Goal: Navigation & Orientation: Find specific page/section

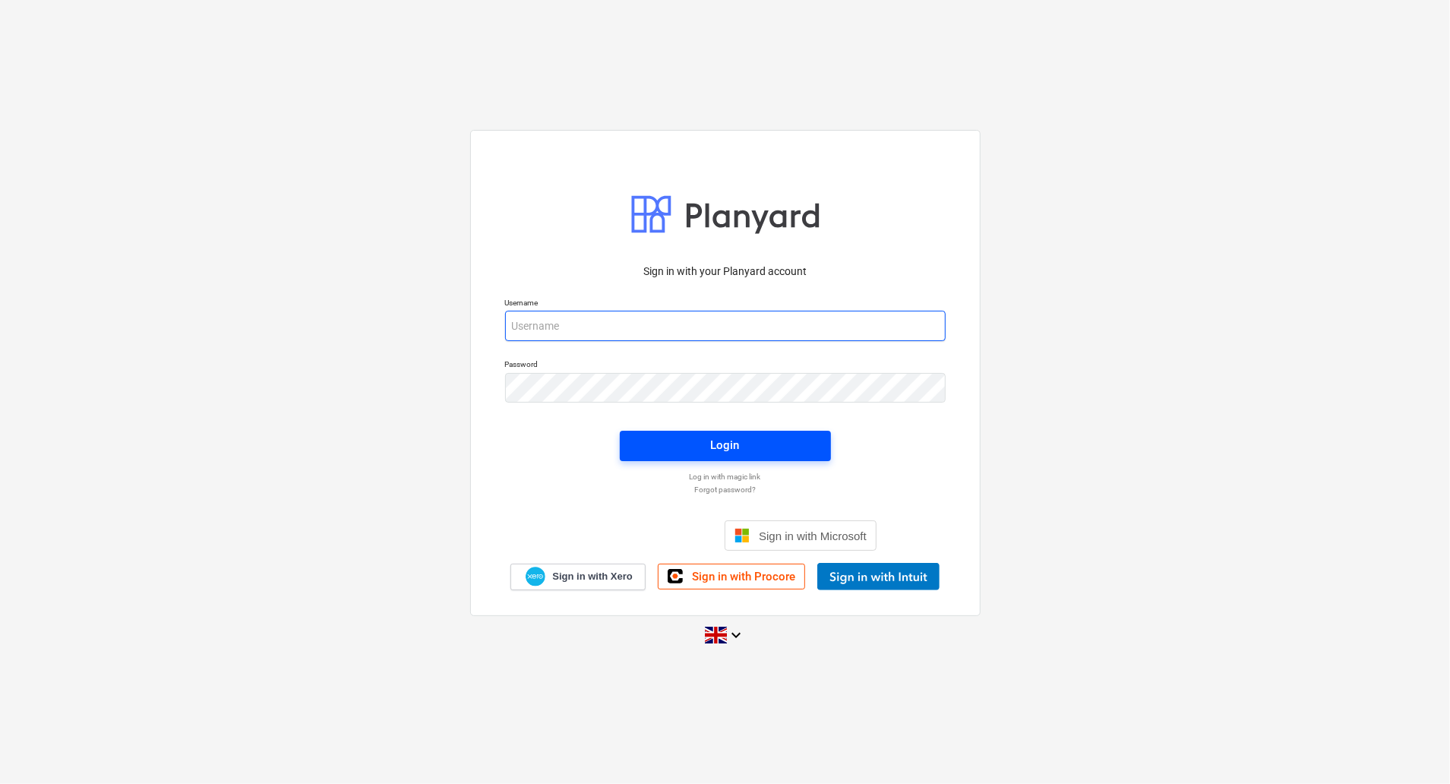
type input "[EMAIL_ADDRESS][DOMAIN_NAME]"
click at [712, 445] on div "Login" at bounding box center [725, 445] width 29 height 20
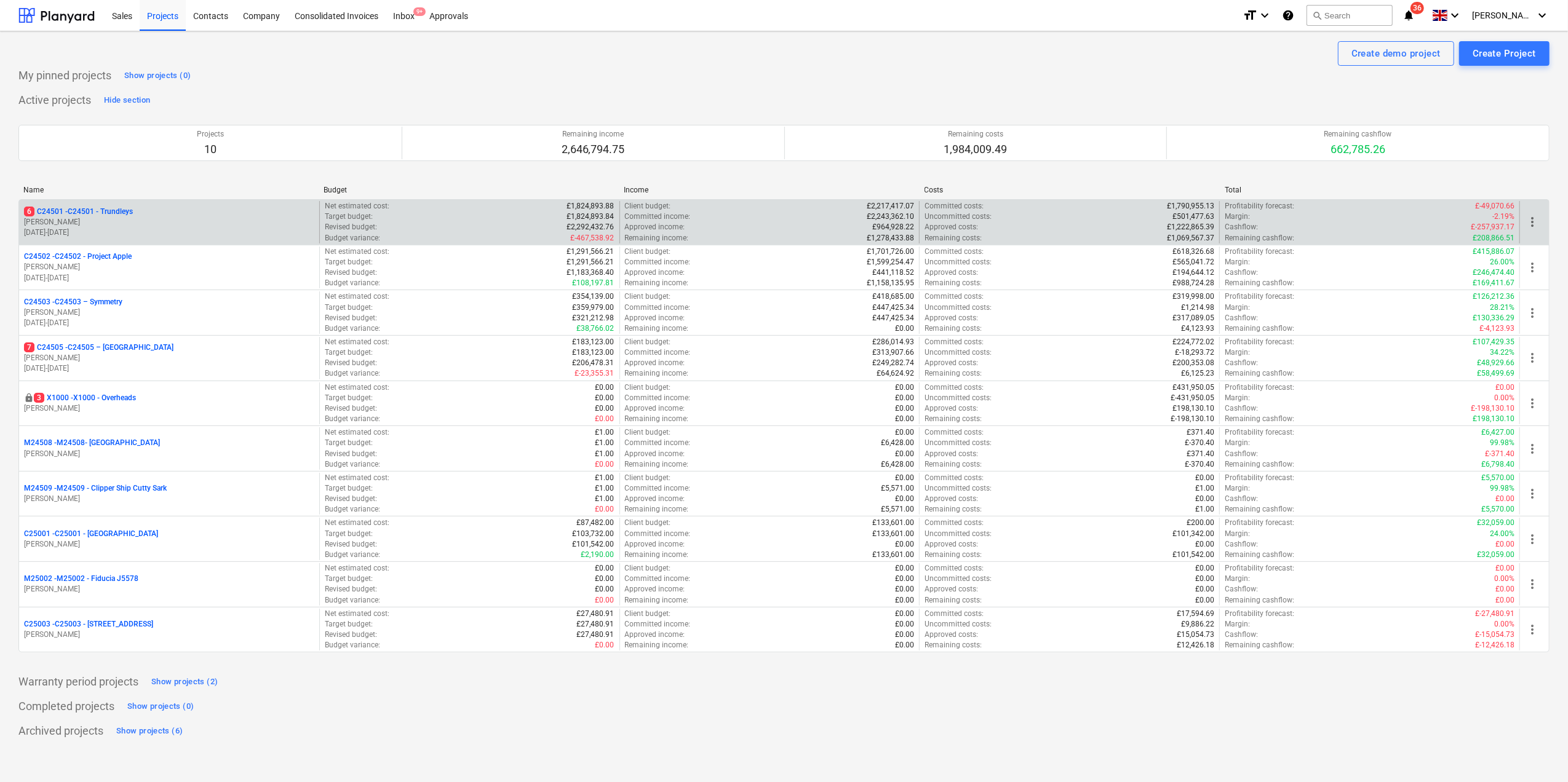
click at [60, 221] on p "[PERSON_NAME]" at bounding box center [169, 222] width 290 height 11
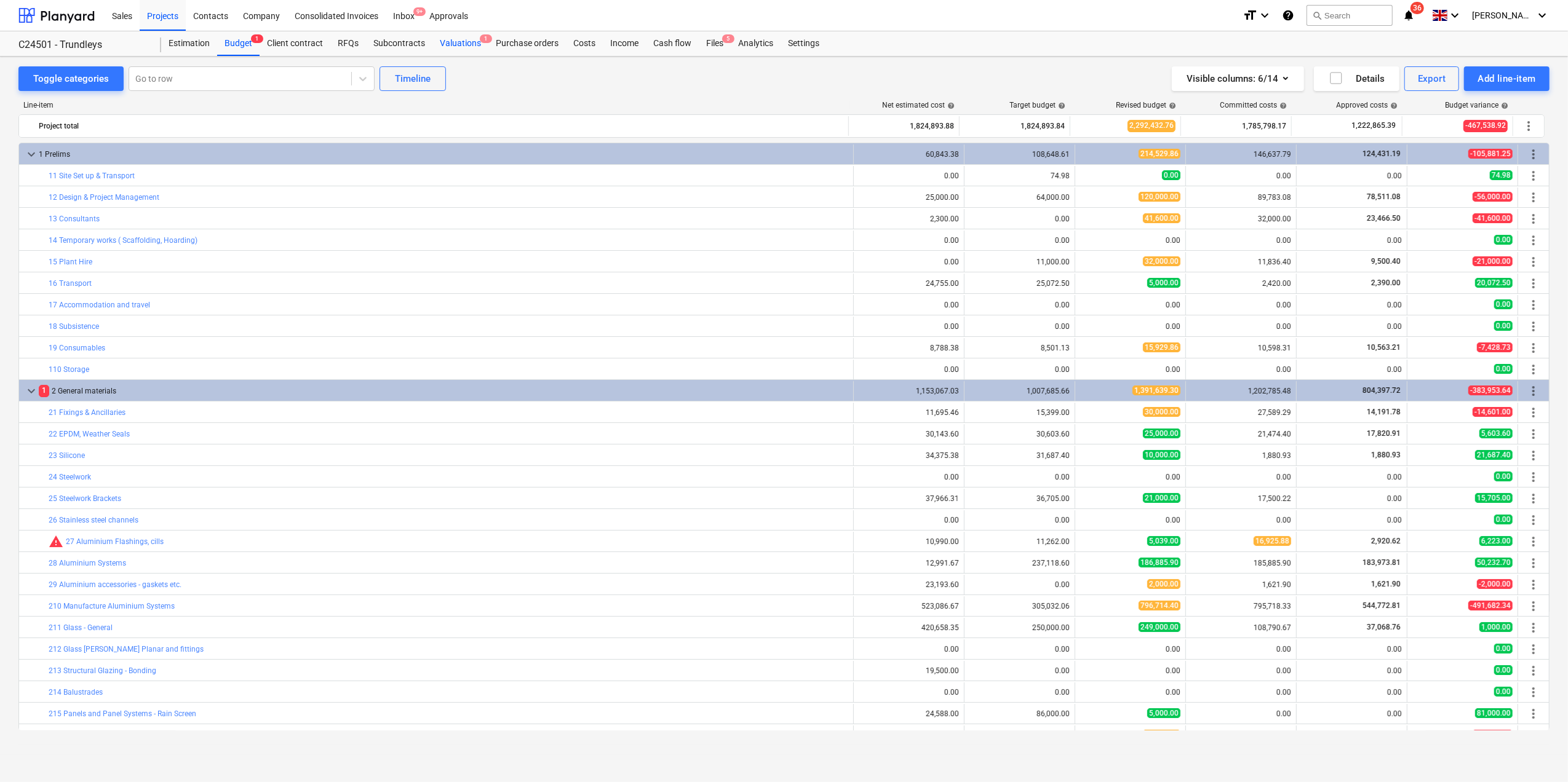
scroll to position [164, 0]
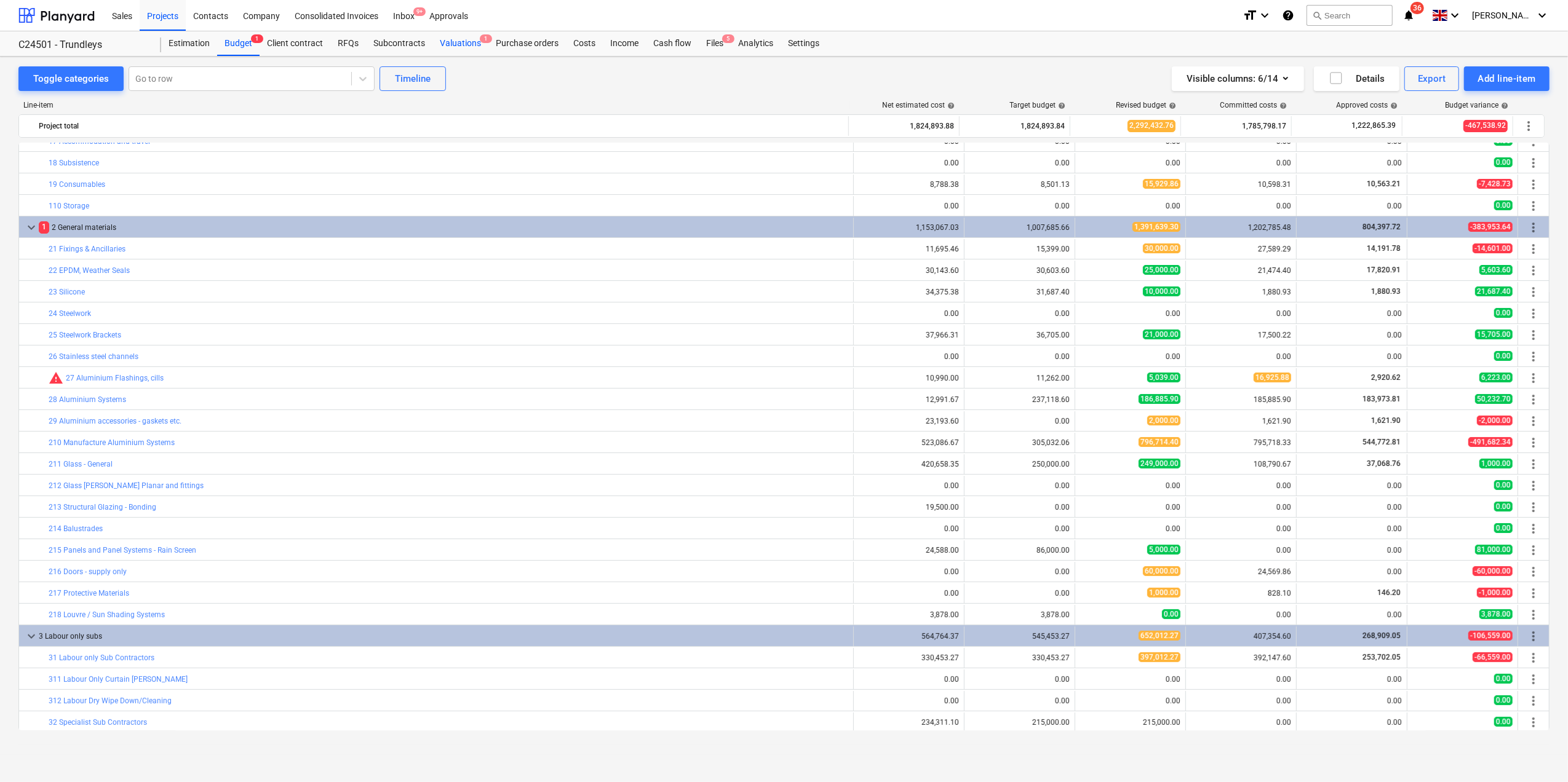
click at [463, 40] on div "Valuations 1" at bounding box center [460, 44] width 56 height 24
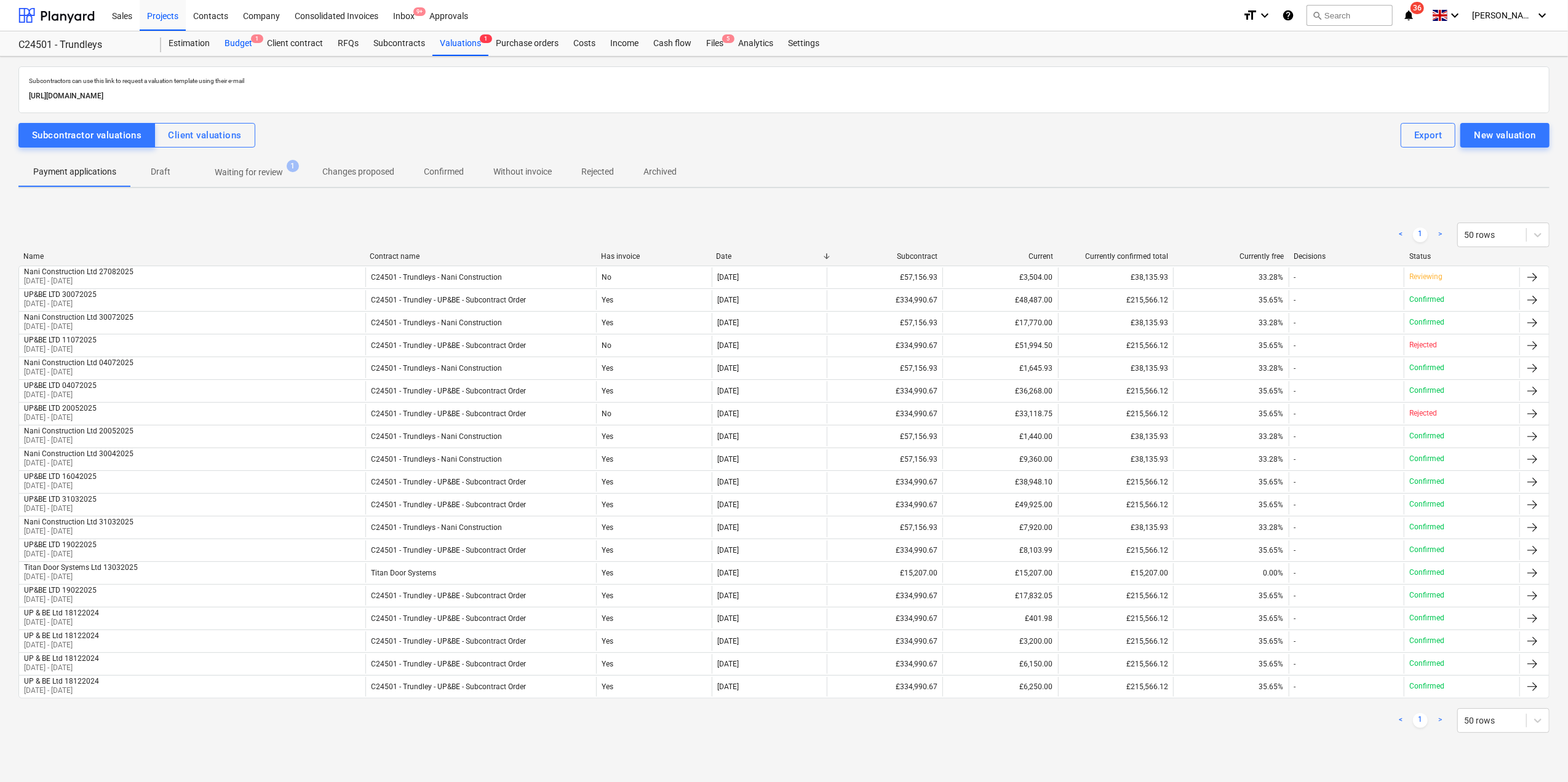
click at [232, 45] on div "Budget 1" at bounding box center [238, 44] width 42 height 24
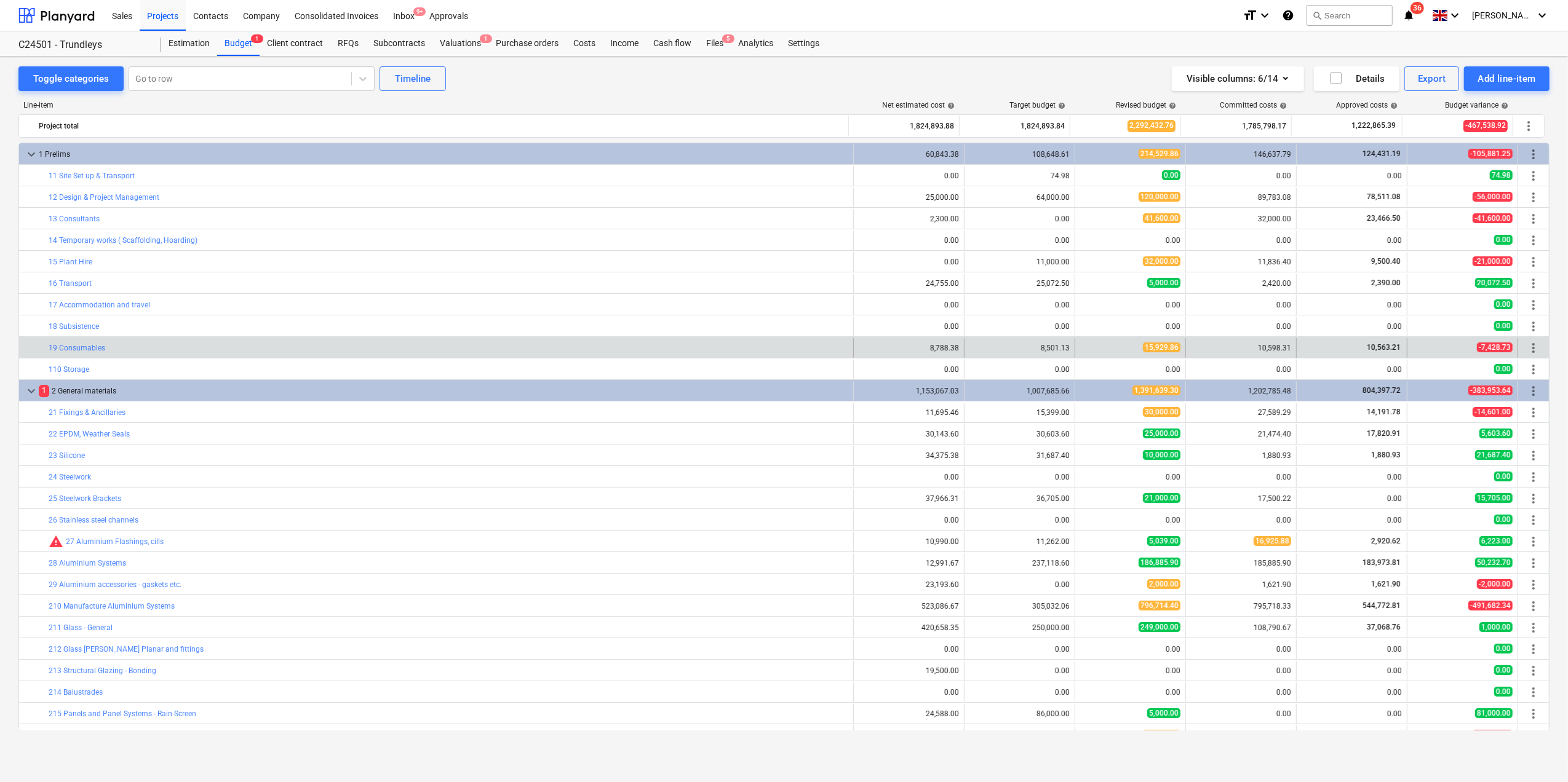
scroll to position [164, 0]
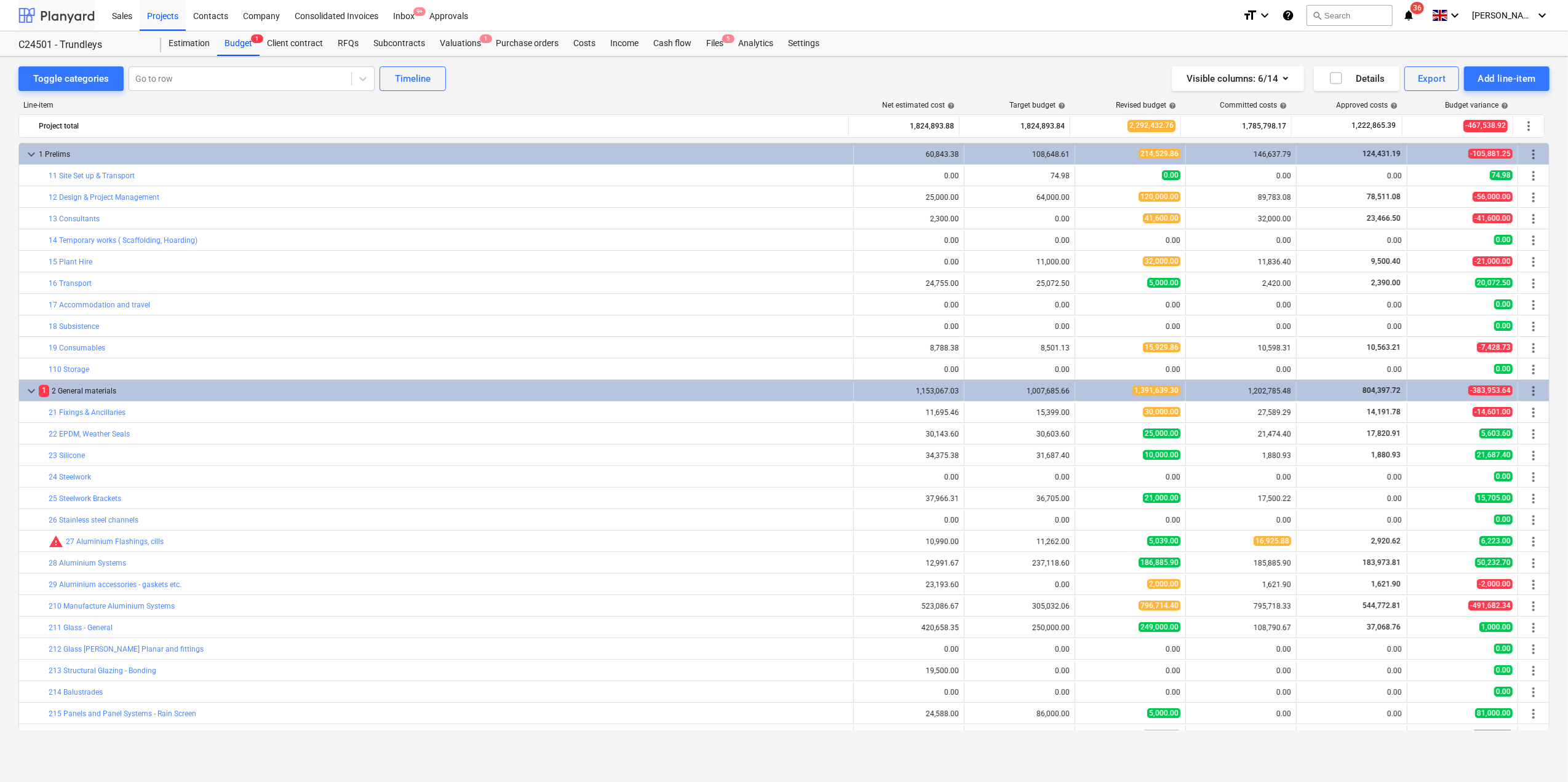
scroll to position [164, 0]
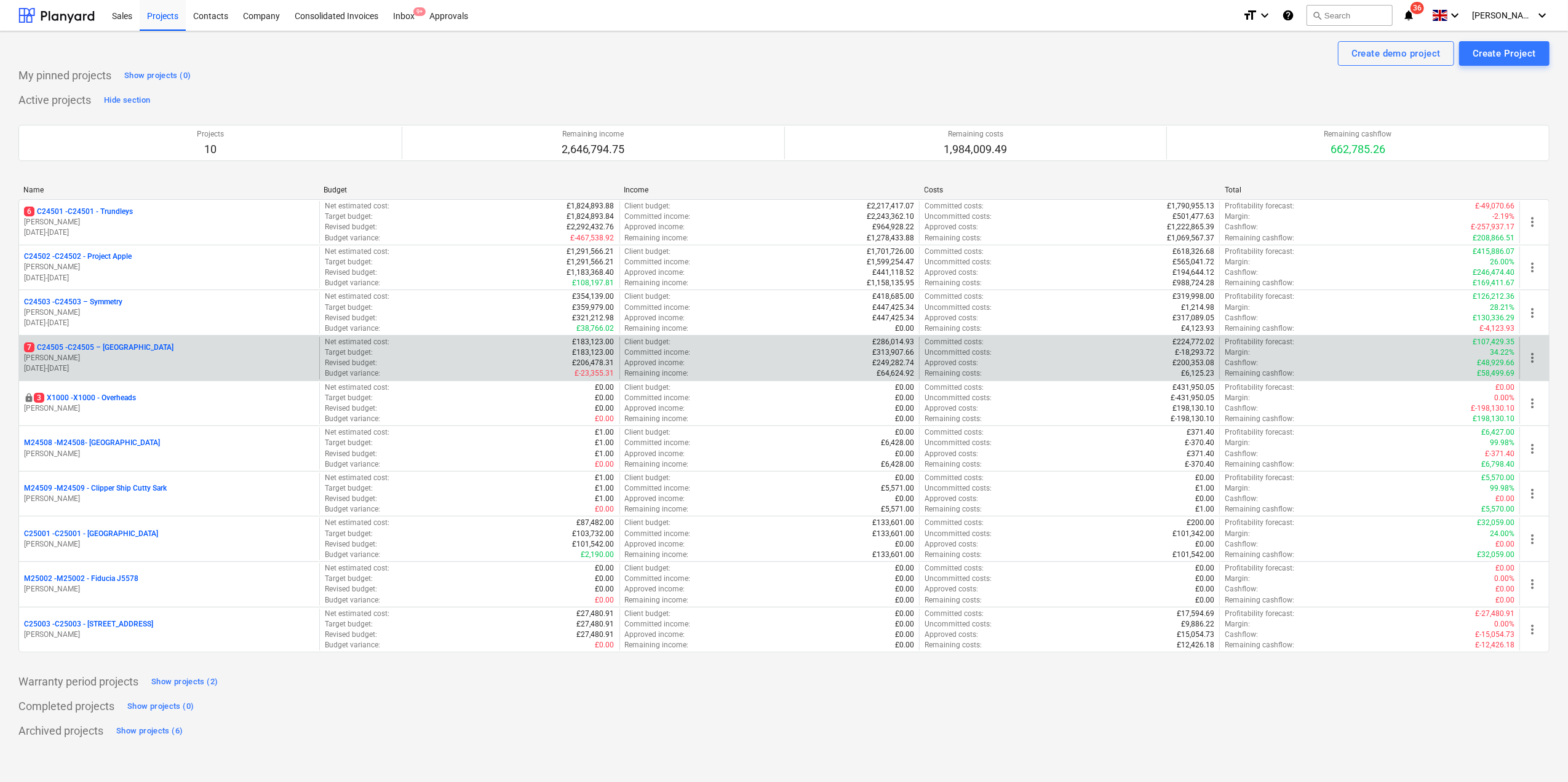
click at [40, 351] on p "7 C24505 - C24505 – [GEOGRAPHIC_DATA]" at bounding box center [99, 347] width 150 height 11
